Goal: Learn about a topic

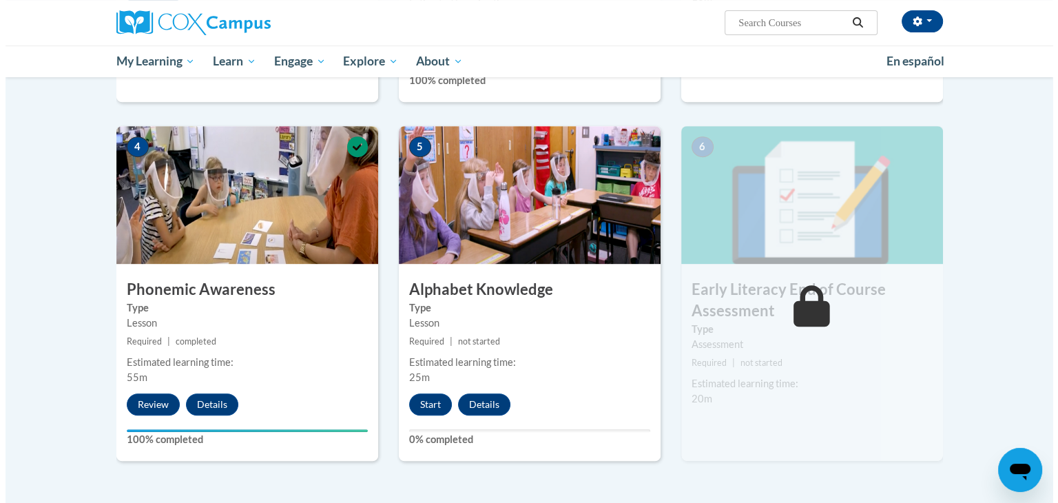
scroll to position [675, 0]
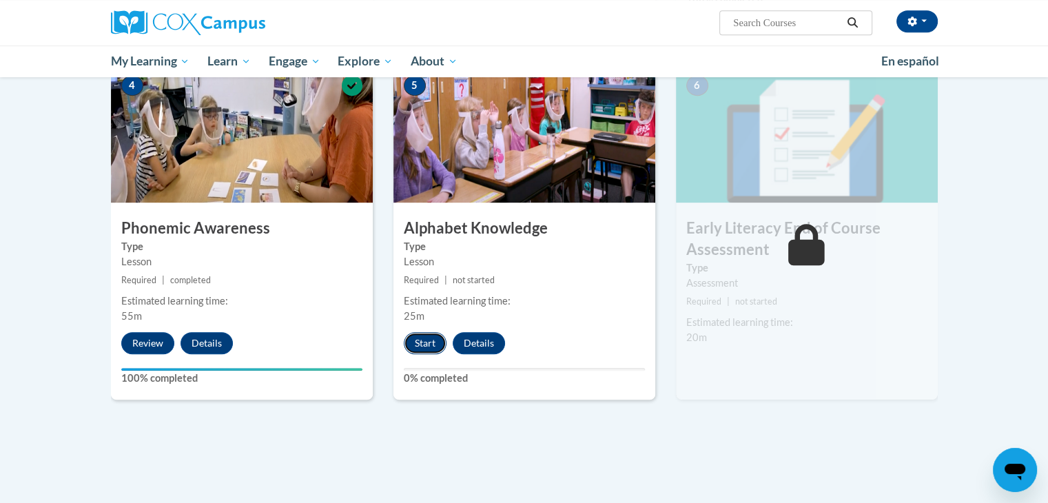
click at [430, 344] on button "Start" at bounding box center [425, 343] width 43 height 22
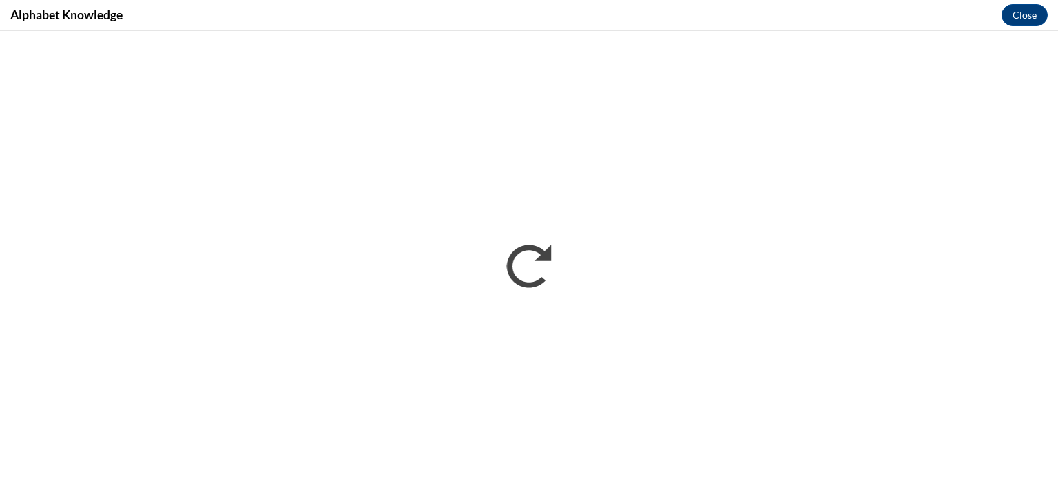
scroll to position [0, 0]
